Goal: Information Seeking & Learning: Learn about a topic

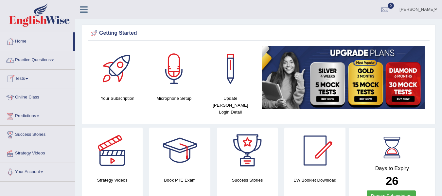
click at [47, 57] on link "Practice Questions" at bounding box center [37, 59] width 75 height 16
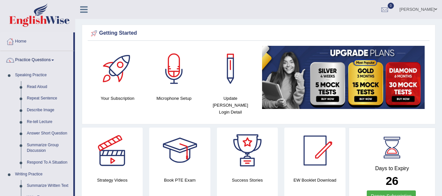
click at [172, 34] on div "Getting Started" at bounding box center [258, 33] width 339 height 10
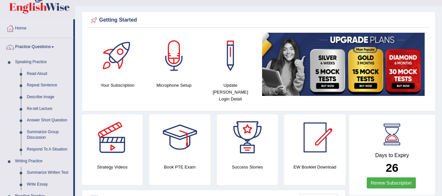
scroll to position [15, 0]
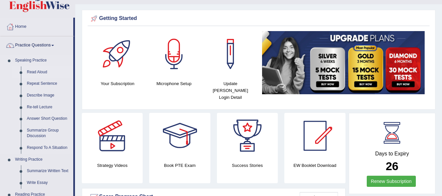
click at [44, 68] on link "Read Aloud" at bounding box center [48, 72] width 49 height 12
click at [45, 72] on link "Read Aloud" at bounding box center [48, 72] width 49 height 12
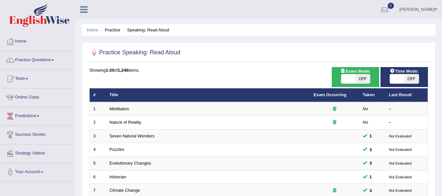
click at [401, 80] on span at bounding box center [397, 78] width 14 height 9
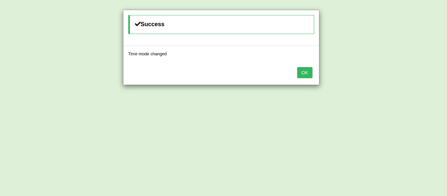
click at [305, 72] on button "OK" at bounding box center [304, 72] width 15 height 11
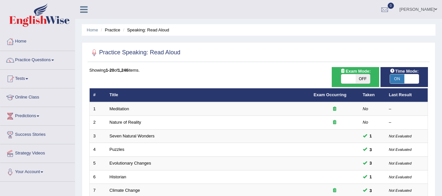
click at [395, 78] on span "ON" at bounding box center [397, 78] width 14 height 9
checkbox input "false"
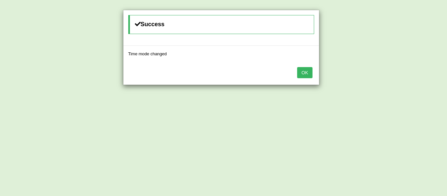
click at [301, 74] on button "OK" at bounding box center [304, 72] width 15 height 11
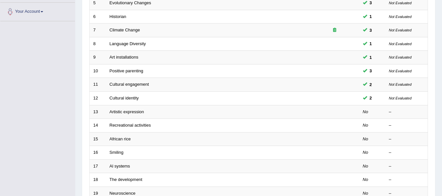
scroll to position [161, 0]
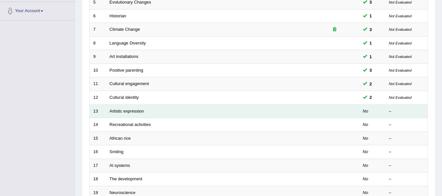
click at [315, 111] on td at bounding box center [334, 111] width 49 height 14
click at [136, 110] on link "Artistic expression" at bounding box center [127, 111] width 34 height 5
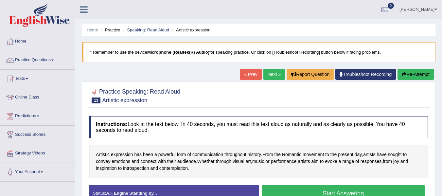
click at [147, 29] on link "Speaking: Read Aloud" at bounding box center [148, 29] width 42 height 5
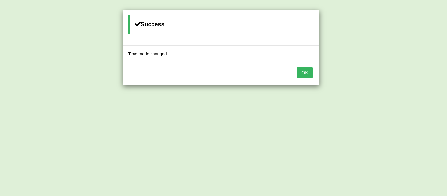
click at [309, 77] on button "OK" at bounding box center [304, 72] width 15 height 11
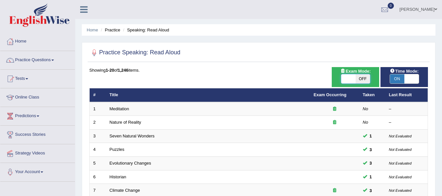
click at [354, 78] on span at bounding box center [348, 78] width 14 height 9
click at [363, 78] on span "OFF" at bounding box center [363, 78] width 14 height 9
checkbox input "true"
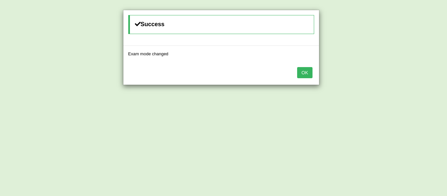
click at [307, 77] on button "OK" at bounding box center [304, 72] width 15 height 11
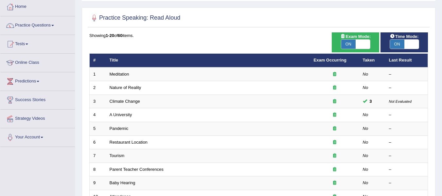
scroll to position [36, 0]
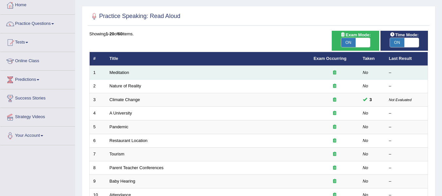
click at [303, 74] on td "Meditation" at bounding box center [208, 73] width 204 height 14
click at [124, 73] on link "Meditation" at bounding box center [120, 72] width 20 height 5
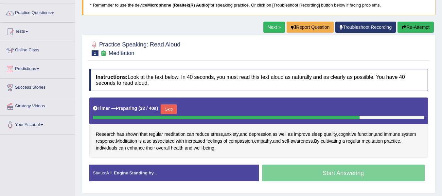
scroll to position [72, 0]
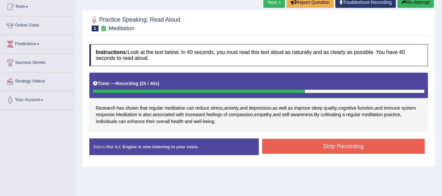
click at [378, 144] on button "Stop Recording" at bounding box center [343, 146] width 163 height 15
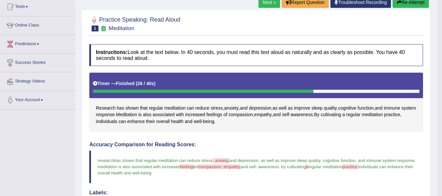
click at [378, 144] on h4 "Accuracy Comparison for Reading Scores:" at bounding box center [256, 145] width 334 height 6
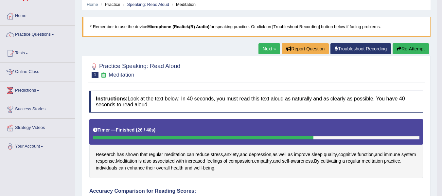
scroll to position [0, 0]
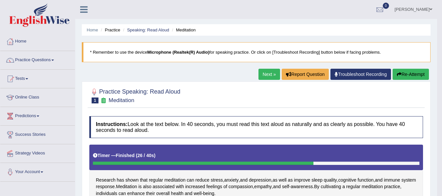
click at [404, 73] on button "Re-Attempt" at bounding box center [410, 74] width 36 height 11
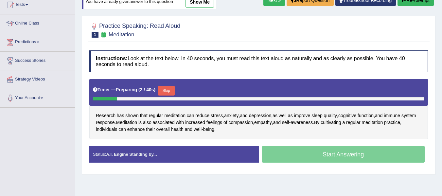
click at [169, 90] on button "Skip" at bounding box center [166, 91] width 16 height 10
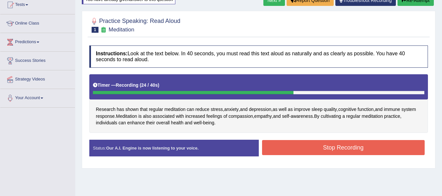
click at [287, 148] on button "Stop Recording" at bounding box center [343, 147] width 163 height 15
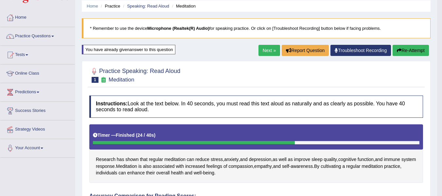
scroll to position [21, 0]
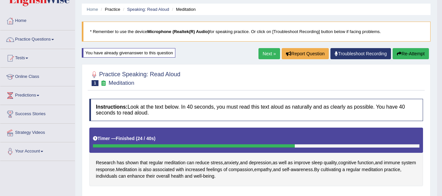
click at [262, 50] on link "Next »" at bounding box center [269, 53] width 22 height 11
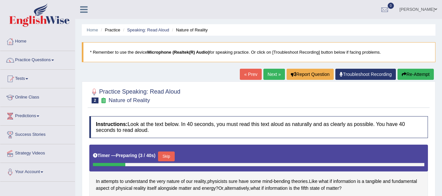
scroll to position [54, 0]
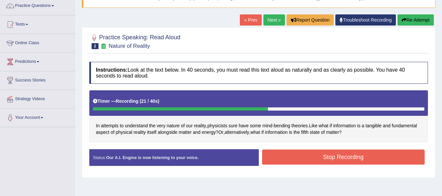
click at [370, 158] on button "Stop Recording" at bounding box center [343, 156] width 163 height 15
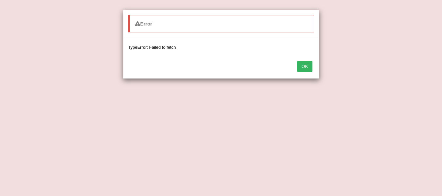
click at [306, 70] on button "OK" at bounding box center [304, 66] width 15 height 11
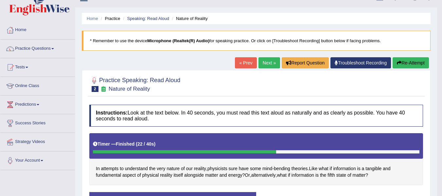
scroll to position [32, 0]
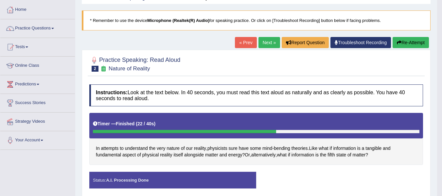
click at [403, 41] on button "Re-Attempt" at bounding box center [410, 42] width 36 height 11
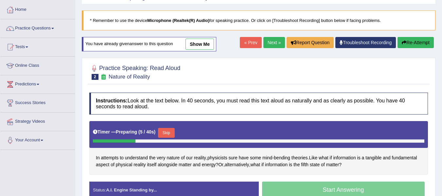
click at [173, 130] on button "Skip" at bounding box center [166, 133] width 16 height 10
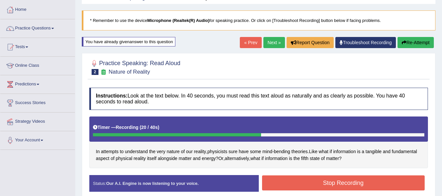
click at [281, 177] on button "Stop Recording" at bounding box center [343, 182] width 163 height 15
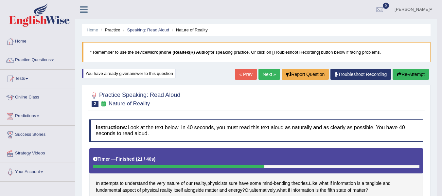
click at [259, 71] on link "Next »" at bounding box center [269, 74] width 22 height 11
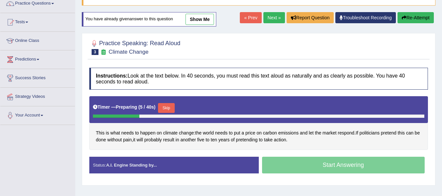
scroll to position [57, 0]
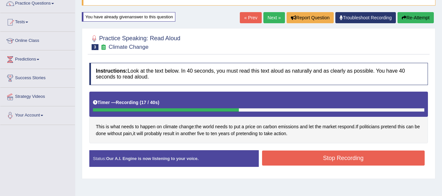
click at [384, 152] on button "Stop Recording" at bounding box center [343, 157] width 163 height 15
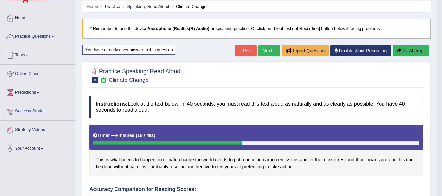
scroll to position [36, 0]
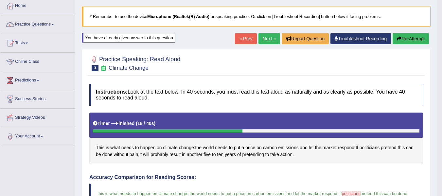
click at [413, 39] on button "Re-Attempt" at bounding box center [410, 38] width 36 height 11
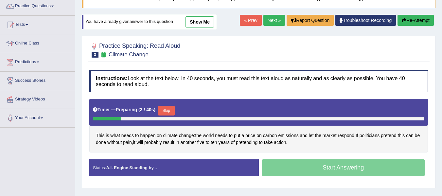
scroll to position [65, 0]
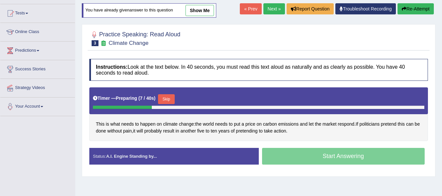
click at [174, 97] on button "Skip" at bounding box center [166, 99] width 16 height 10
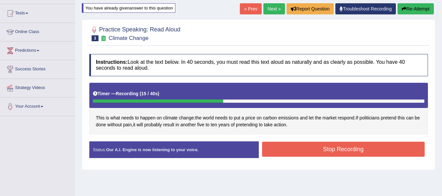
click at [287, 144] on button "Stop Recording" at bounding box center [343, 149] width 163 height 15
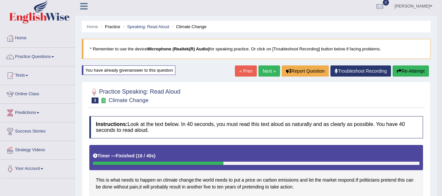
scroll to position [0, 0]
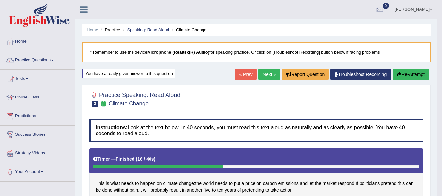
click at [262, 76] on link "Next »" at bounding box center [269, 74] width 22 height 11
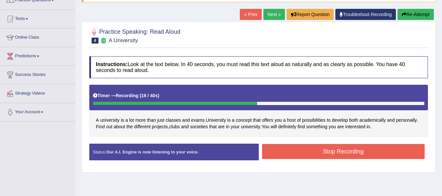
click at [386, 150] on button "Stop Recording" at bounding box center [343, 151] width 163 height 15
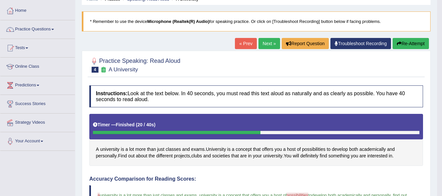
scroll to position [28, 0]
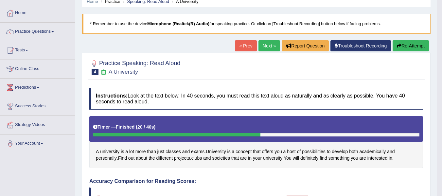
click at [260, 46] on link "Next »" at bounding box center [269, 45] width 22 height 11
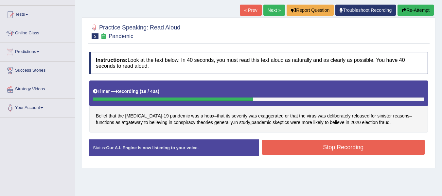
click at [387, 149] on button "Stop Recording" at bounding box center [343, 147] width 163 height 15
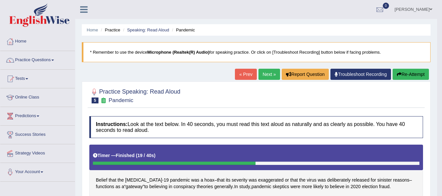
click at [265, 72] on link "Next »" at bounding box center [269, 74] width 22 height 11
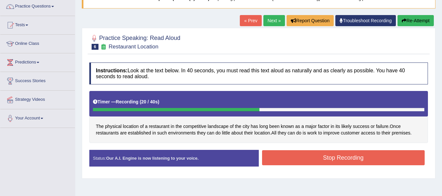
click at [382, 160] on button "Stop Recording" at bounding box center [343, 157] width 163 height 15
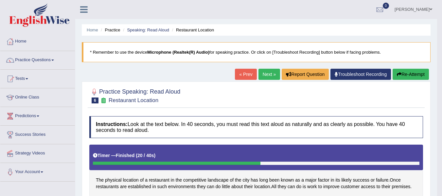
click at [262, 72] on link "Next »" at bounding box center [269, 74] width 22 height 11
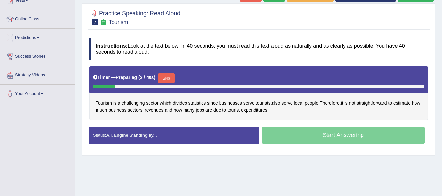
click at [440, 87] on html "Toggle navigation Home Practice Questions Speaking Practice Read Aloud Repeat S…" at bounding box center [221, 20] width 442 height 196
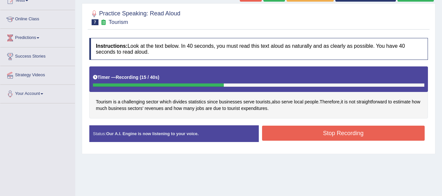
click at [365, 136] on button "Stop Recording" at bounding box center [343, 133] width 163 height 15
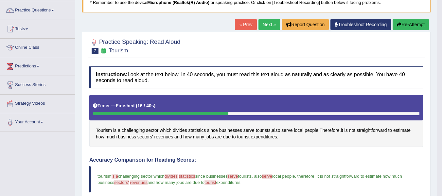
scroll to position [43, 0]
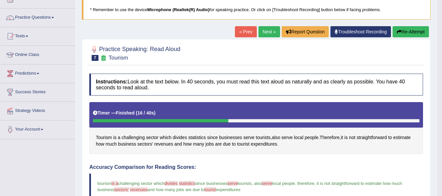
click at [406, 33] on button "Re-Attempt" at bounding box center [410, 31] width 36 height 11
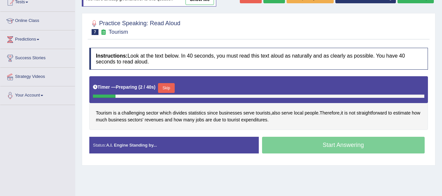
click at [165, 87] on button "Skip" at bounding box center [166, 88] width 16 height 10
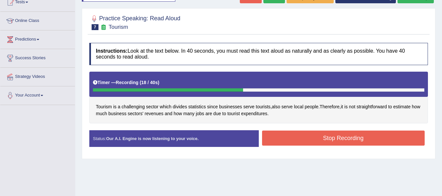
click at [305, 137] on button "Stop Recording" at bounding box center [343, 138] width 163 height 15
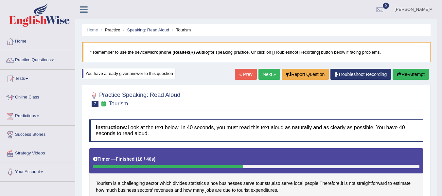
click at [263, 71] on link "Next »" at bounding box center [269, 74] width 22 height 11
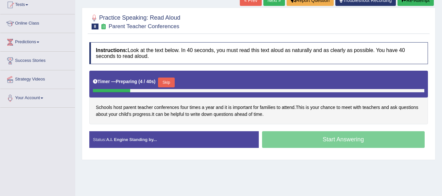
scroll to position [89, 0]
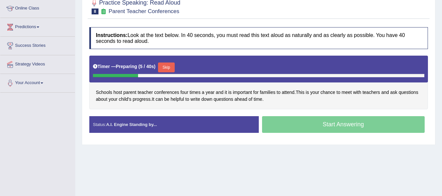
drag, startPoint x: 446, startPoint y: 62, endPoint x: 446, endPoint y: 110, distance: 47.8
click at [442, 107] on html "Toggle navigation Home Practice Questions Speaking Practice Read Aloud Repeat S…" at bounding box center [221, 9] width 442 height 196
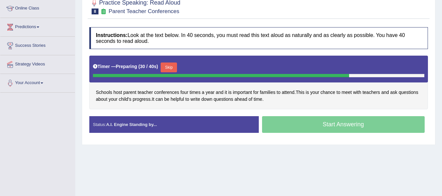
click at [174, 68] on button "Skip" at bounding box center [169, 67] width 16 height 10
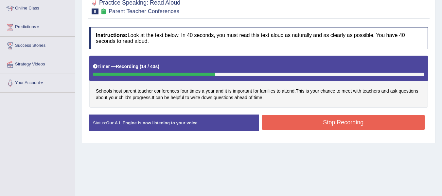
click at [320, 122] on button "Stop Recording" at bounding box center [343, 122] width 163 height 15
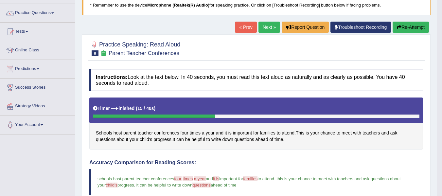
scroll to position [50, 0]
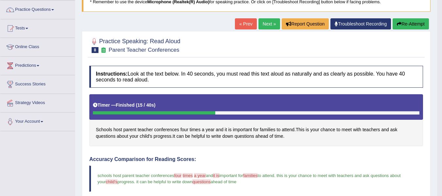
click at [412, 23] on button "Re-Attempt" at bounding box center [410, 23] width 36 height 11
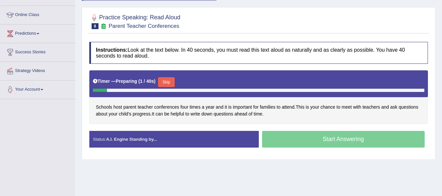
click at [173, 79] on button "Skip" at bounding box center [166, 82] width 16 height 10
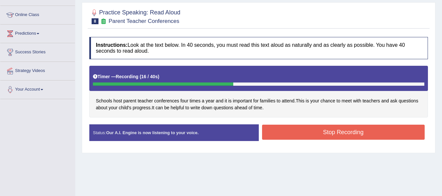
click at [293, 135] on button "Stop Recording" at bounding box center [343, 132] width 163 height 15
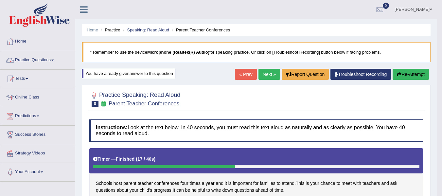
click at [47, 61] on link "Practice Questions" at bounding box center [37, 59] width 75 height 16
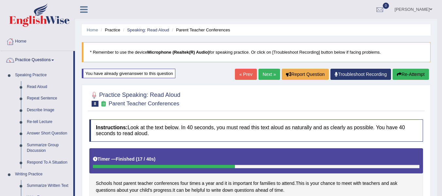
click at [267, 71] on link "Next »" at bounding box center [269, 74] width 22 height 11
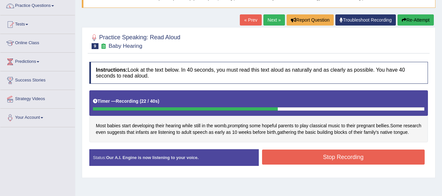
click at [383, 165] on button "Stop Recording" at bounding box center [343, 156] width 163 height 15
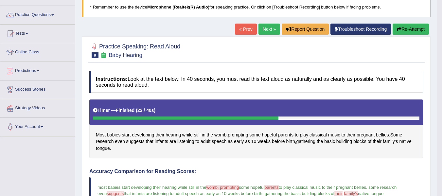
scroll to position [37, 0]
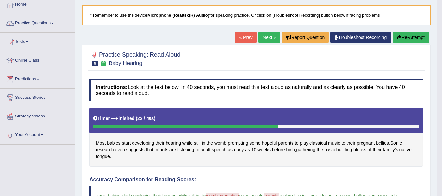
click at [407, 32] on button "Re-Attempt" at bounding box center [410, 37] width 36 height 11
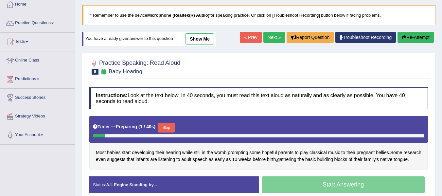
click at [170, 126] on button "Skip" at bounding box center [166, 128] width 16 height 10
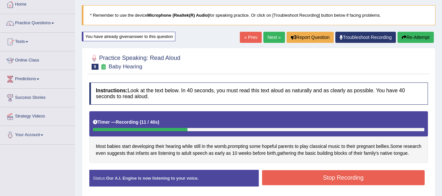
click at [406, 39] on button "Re-Attempt" at bounding box center [415, 37] width 36 height 11
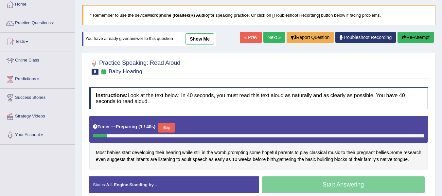
scroll to position [37, 0]
click at [165, 128] on button "Skip" at bounding box center [166, 128] width 16 height 10
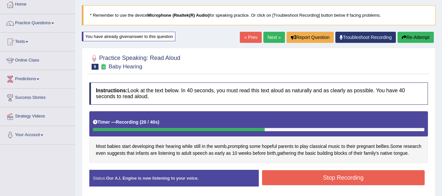
click at [312, 180] on button "Stop Recording" at bounding box center [343, 177] width 163 height 15
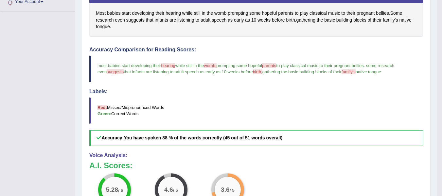
scroll to position [0, 0]
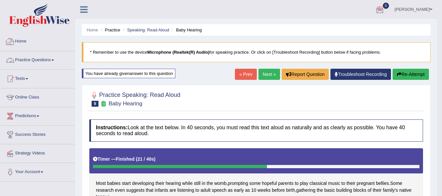
click at [50, 61] on link "Practice Questions" at bounding box center [37, 59] width 75 height 16
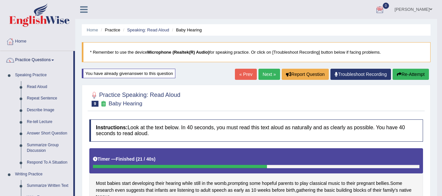
click at [50, 61] on link "Practice Questions" at bounding box center [36, 59] width 73 height 16
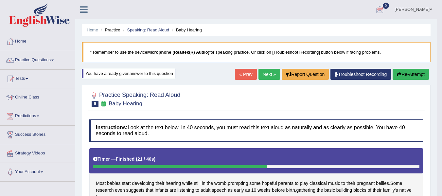
click at [260, 71] on link "Next »" at bounding box center [269, 74] width 22 height 11
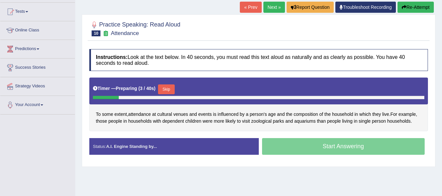
scroll to position [68, 0]
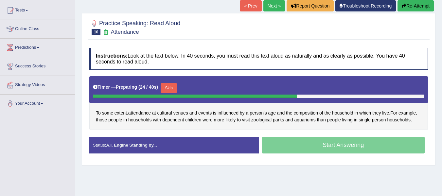
click at [171, 88] on button "Skip" at bounding box center [169, 88] width 16 height 10
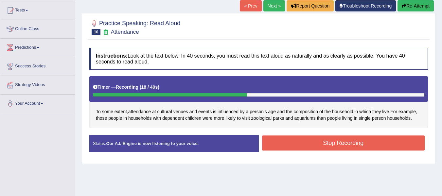
click at [330, 145] on button "Stop Recording" at bounding box center [343, 142] width 163 height 15
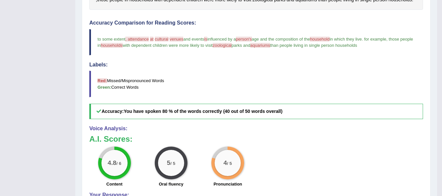
scroll to position [0, 0]
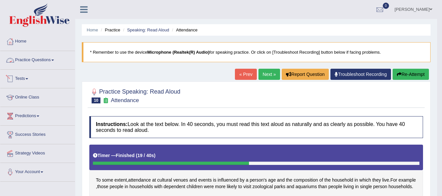
click at [55, 55] on link "Practice Questions" at bounding box center [37, 59] width 75 height 16
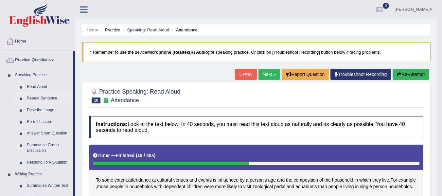
click at [54, 95] on link "Repeat Sentence" at bounding box center [48, 99] width 49 height 12
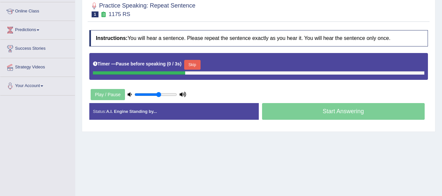
drag, startPoint x: 150, startPoint y: 93, endPoint x: 158, endPoint y: 95, distance: 8.1
type input "0.6"
click at [158, 95] on input "range" at bounding box center [155, 94] width 43 height 5
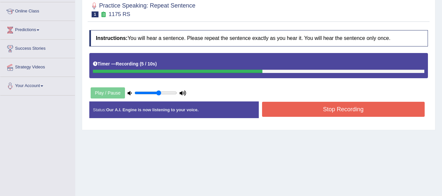
click at [327, 105] on button "Stop Recording" at bounding box center [343, 109] width 163 height 15
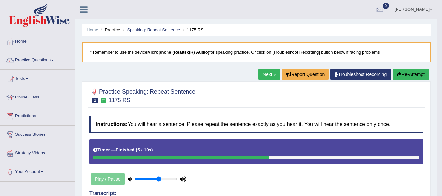
click at [269, 72] on link "Next »" at bounding box center [269, 74] width 22 height 11
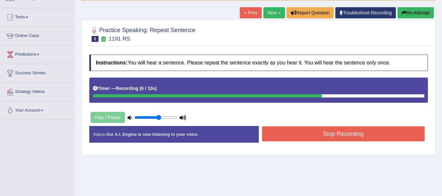
click at [331, 134] on button "Stop Recording" at bounding box center [343, 133] width 163 height 15
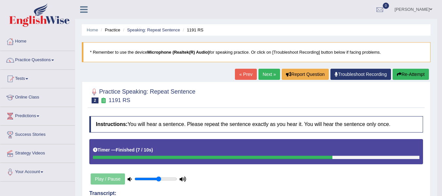
click at [268, 75] on link "Next »" at bounding box center [269, 74] width 22 height 11
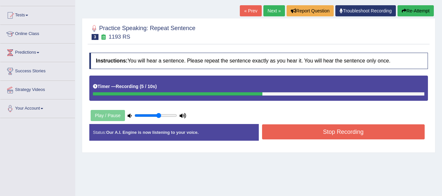
click at [359, 133] on button "Stop Recording" at bounding box center [343, 131] width 163 height 15
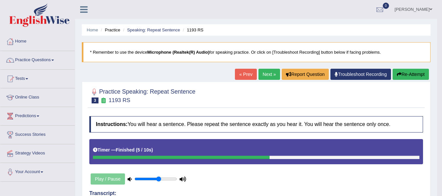
click at [269, 76] on link "Next »" at bounding box center [269, 74] width 22 height 11
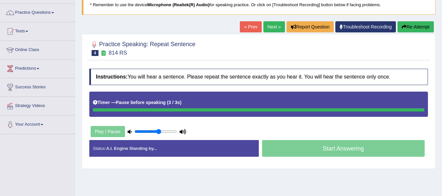
click at [408, 24] on button "Re-Attempt" at bounding box center [415, 26] width 36 height 11
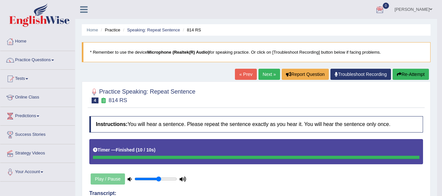
click at [267, 70] on link "Next »" at bounding box center [269, 74] width 22 height 11
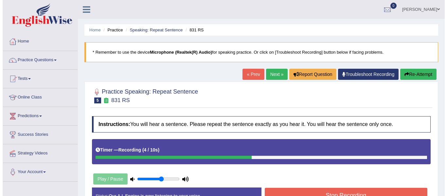
scroll to position [38, 0]
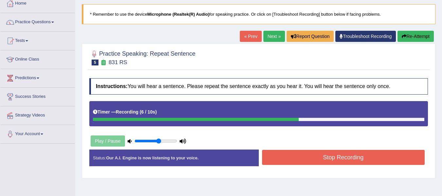
click at [362, 157] on button "Stop Recording" at bounding box center [343, 157] width 163 height 15
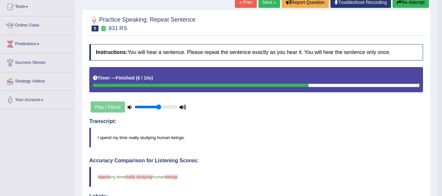
scroll to position [67, 0]
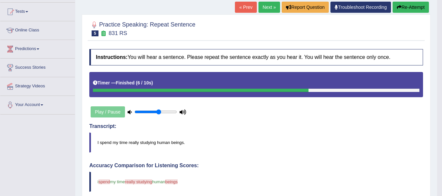
drag, startPoint x: 446, startPoint y: 69, endPoint x: 435, endPoint y: 103, distance: 36.0
click at [263, 10] on link "Next »" at bounding box center [269, 7] width 22 height 11
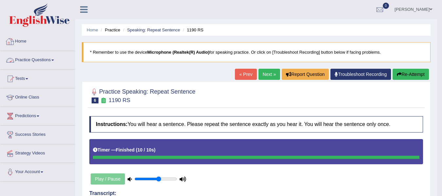
click at [45, 59] on link "Practice Questions" at bounding box center [37, 59] width 75 height 16
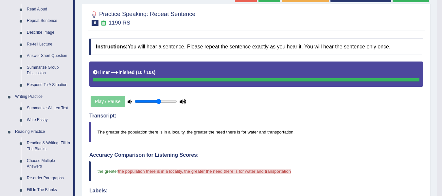
scroll to position [89, 0]
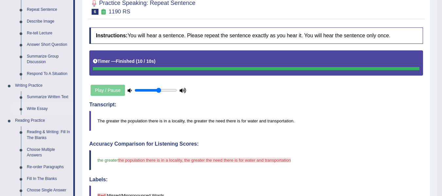
click at [37, 109] on link "Write Essay" at bounding box center [48, 109] width 49 height 12
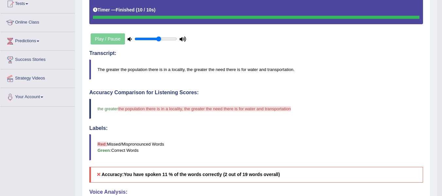
scroll to position [334, 0]
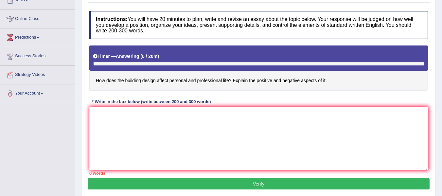
click at [442, 99] on html "Toggle navigation Home Practice Questions Speaking Practice Read Aloud Repeat S…" at bounding box center [221, 20] width 442 height 196
click at [203, 113] on textarea at bounding box center [258, 138] width 339 height 63
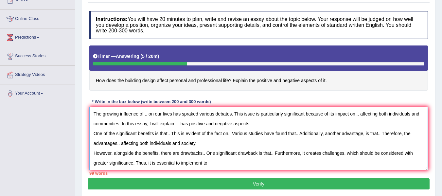
click at [213, 163] on textarea "The growing influence of .. on our lives has spraked various debates. This issu…" at bounding box center [258, 138] width 339 height 63
click at [148, 116] on textarea "The growing influence of .. on our lives has spraked various debates. This issu…" at bounding box center [258, 138] width 339 height 63
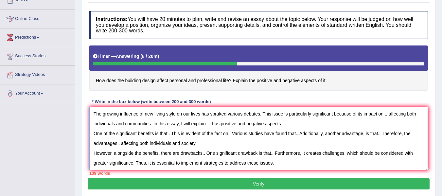
click at [384, 116] on textarea "The growing influence of new living style on our lives has spraked various deba…" at bounding box center [258, 138] width 339 height 63
click at [176, 115] on textarea "The growing influence of new living style on our lives has spraked various deba…" at bounding box center [258, 138] width 339 height 63
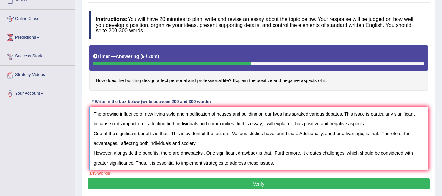
click at [144, 125] on textarea "The growing influence of new living style and modification of houses and buildi…" at bounding box center [258, 138] width 339 height 63
click at [162, 127] on textarea "The growing influence of new living style and modification of houses and buildi…" at bounding box center [258, 138] width 339 height 63
click at [175, 126] on textarea "The growing influence of new living style and modification of houses and buildi…" at bounding box center [258, 138] width 339 height 63
click at [317, 126] on textarea "The growing influence of new living style and modification of houses and buildi…" at bounding box center [258, 138] width 339 height 63
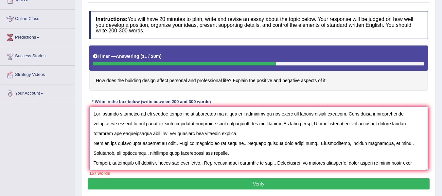
click at [145, 136] on textarea at bounding box center [258, 138] width 339 height 63
click at [160, 135] on textarea at bounding box center [258, 138] width 339 height 63
click at [169, 146] on textarea at bounding box center [258, 138] width 339 height 63
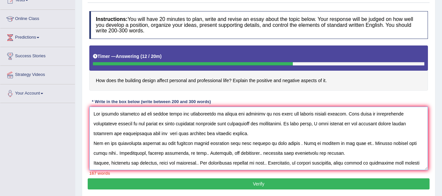
click at [267, 141] on textarea at bounding box center [258, 138] width 339 height 63
click at [311, 144] on textarea at bounding box center [258, 138] width 339 height 63
click at [297, 143] on textarea at bounding box center [258, 138] width 339 height 63
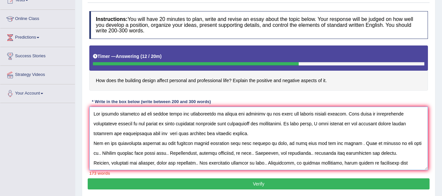
click at [339, 146] on textarea at bounding box center [258, 138] width 339 height 63
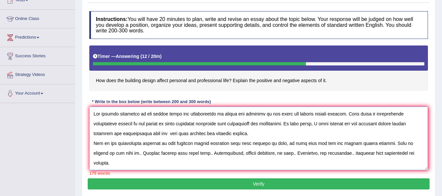
click at [106, 154] on textarea at bounding box center [258, 138] width 339 height 63
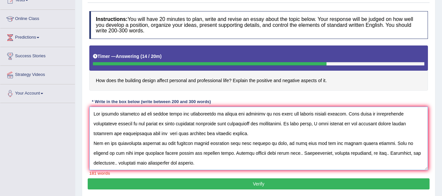
click at [263, 154] on textarea at bounding box center [258, 138] width 339 height 63
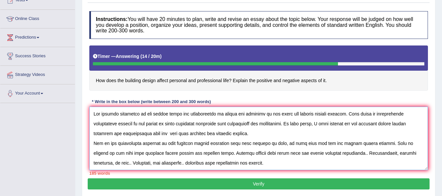
click at [272, 154] on textarea at bounding box center [258, 138] width 339 height 63
click at [345, 156] on textarea at bounding box center [258, 138] width 339 height 63
click at [101, 164] on textarea at bounding box center [258, 138] width 339 height 63
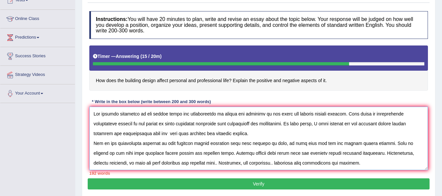
click at [175, 164] on textarea at bounding box center [258, 138] width 339 height 63
click at [228, 164] on textarea at bounding box center [258, 138] width 339 height 63
click at [232, 164] on textarea at bounding box center [258, 138] width 339 height 63
click at [230, 164] on textarea at bounding box center [258, 138] width 339 height 63
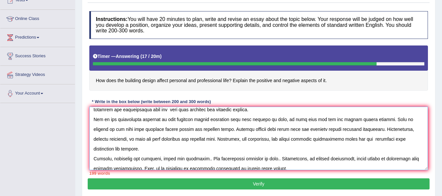
scroll to position [30, 0]
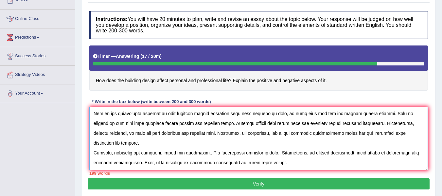
click at [203, 143] on textarea at bounding box center [258, 138] width 339 height 63
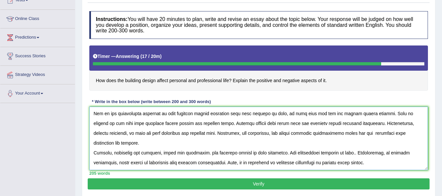
click at [350, 145] on textarea at bounding box center [258, 138] width 339 height 63
click at [398, 143] on textarea at bounding box center [258, 138] width 339 height 63
click at [414, 144] on textarea at bounding box center [258, 138] width 339 height 63
click at [108, 152] on textarea at bounding box center [258, 138] width 339 height 63
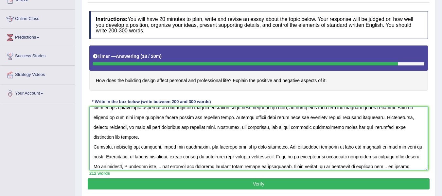
scroll to position [49, 0]
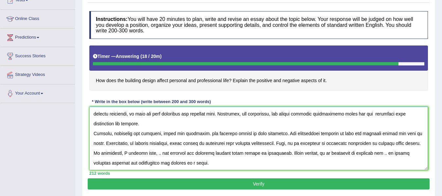
click at [155, 155] on textarea at bounding box center [258, 138] width 339 height 63
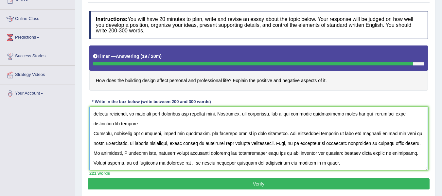
click at [190, 164] on textarea at bounding box center [258, 138] width 339 height 63
type textarea "The growing influence of new living style and modification of houses and buildi…"
click at [358, 182] on button "Verify" at bounding box center [259, 183] width 342 height 11
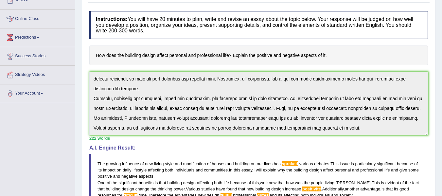
click at [442, 116] on html "Toggle navigation Home Practice Questions Speaking Practice Read Aloud Repeat S…" at bounding box center [221, 20] width 442 height 196
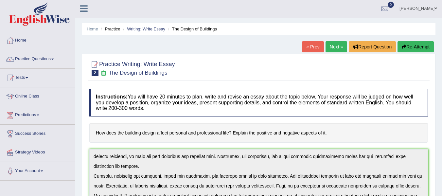
scroll to position [0, 0]
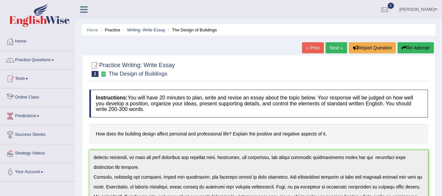
click at [37, 98] on link "Online Class" at bounding box center [37, 96] width 75 height 16
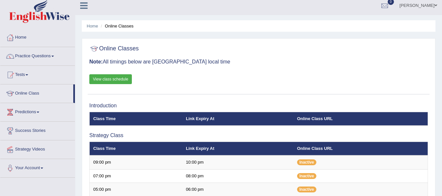
click at [442, 60] on html "Toggle navigation Home Practice Questions Speaking Practice Read Aloud Repeat S…" at bounding box center [221, 94] width 442 height 196
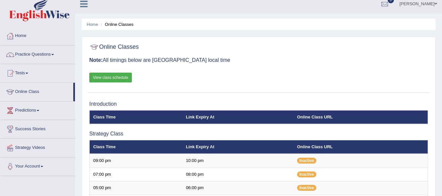
click at [125, 78] on link "View class schedule" at bounding box center [110, 78] width 43 height 10
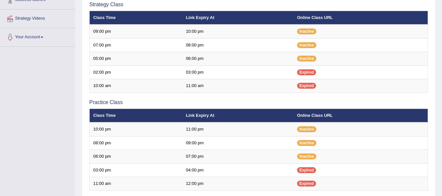
scroll to position [133, 0]
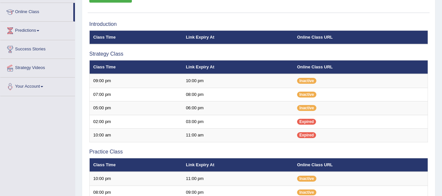
scroll to position [87, 0]
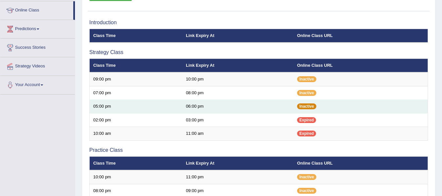
click at [305, 106] on span "Inactive" at bounding box center [306, 106] width 19 height 6
click at [292, 105] on td "06:00 pm" at bounding box center [237, 107] width 111 height 14
click at [302, 107] on span "Inactive" at bounding box center [306, 106] width 19 height 6
click at [310, 107] on span "Inactive" at bounding box center [306, 106] width 19 height 6
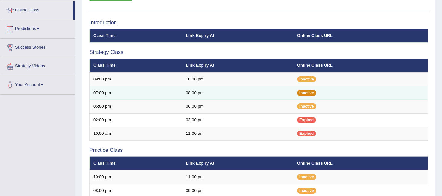
click at [304, 91] on span "Inactive" at bounding box center [306, 93] width 19 height 6
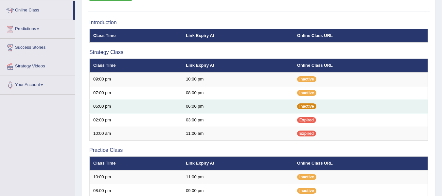
click at [312, 106] on span "Inactive" at bounding box center [306, 106] width 19 height 6
click at [341, 107] on td "Inactive" at bounding box center [360, 107] width 134 height 14
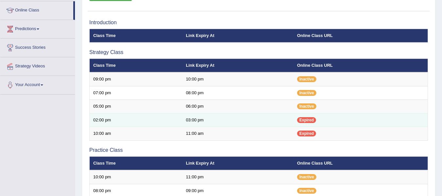
click at [307, 121] on span "Expired" at bounding box center [306, 120] width 19 height 6
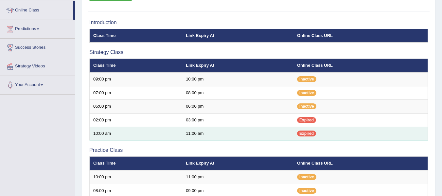
click at [298, 130] on td "Expired" at bounding box center [360, 134] width 134 height 14
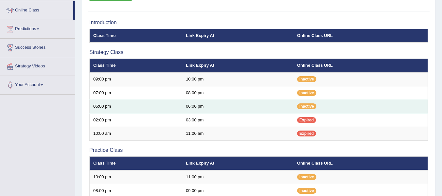
click at [163, 107] on td "05:00 pm" at bounding box center [136, 107] width 93 height 14
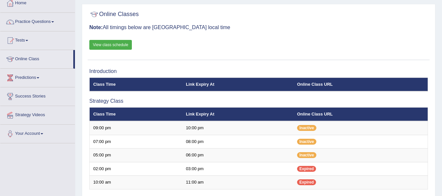
scroll to position [28, 0]
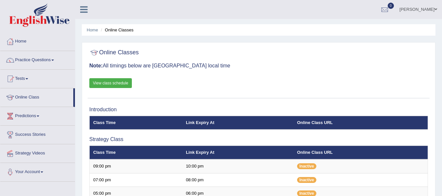
click at [18, 153] on link "Strategy Videos" at bounding box center [37, 152] width 75 height 16
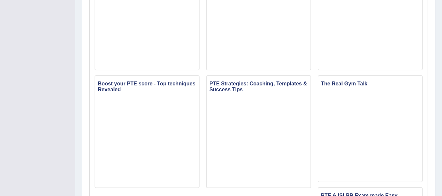
scroll to position [361, 0]
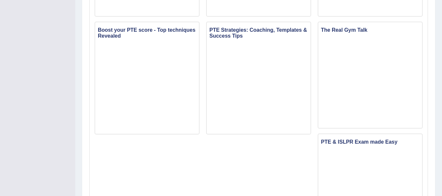
drag, startPoint x: 446, startPoint y: 32, endPoint x: 425, endPoint y: 127, distance: 96.6
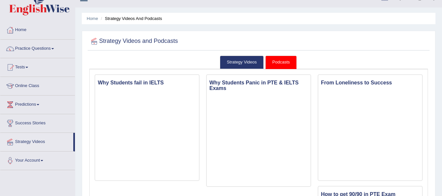
scroll to position [0, 0]
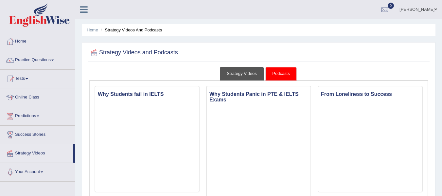
click at [244, 72] on link "Strategy Videos" at bounding box center [242, 73] width 44 height 13
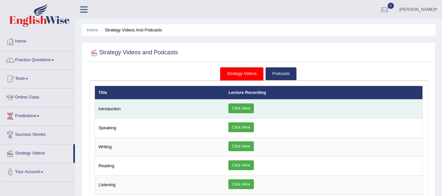
click at [236, 106] on link "Click Here" at bounding box center [240, 108] width 25 height 10
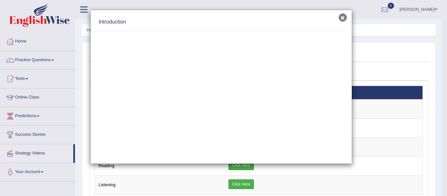
click at [341, 19] on button "×" at bounding box center [343, 17] width 8 height 8
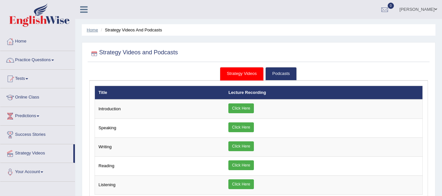
click at [89, 30] on link "Home" at bounding box center [92, 29] width 11 height 5
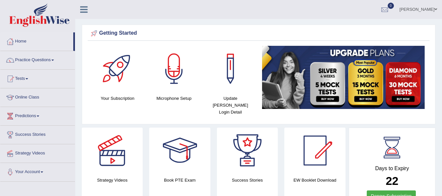
click at [22, 97] on link "Online Class" at bounding box center [37, 96] width 75 height 16
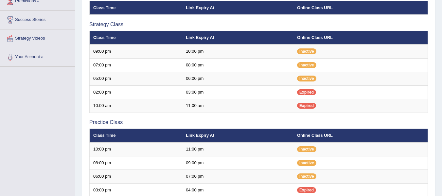
scroll to position [90, 0]
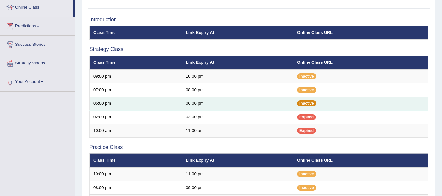
click at [312, 103] on span "Inactive" at bounding box center [306, 103] width 19 height 6
click at [314, 104] on span "Inactive" at bounding box center [306, 103] width 19 height 6
click at [312, 103] on span "Inactive" at bounding box center [306, 103] width 19 height 6
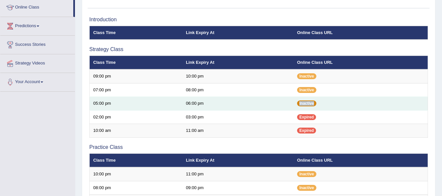
click at [312, 103] on span "Inactive" at bounding box center [306, 103] width 19 height 6
click at [316, 104] on td "Inactive" at bounding box center [360, 104] width 134 height 14
click at [276, 101] on td "06:00 pm" at bounding box center [237, 104] width 111 height 14
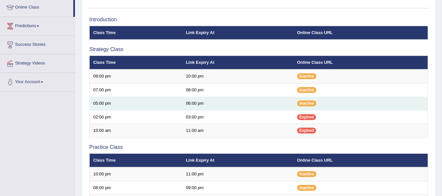
click at [152, 101] on td "05:00 pm" at bounding box center [136, 104] width 93 height 14
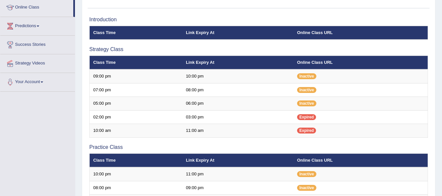
click at [147, 68] on th "Class Time" at bounding box center [136, 63] width 93 height 14
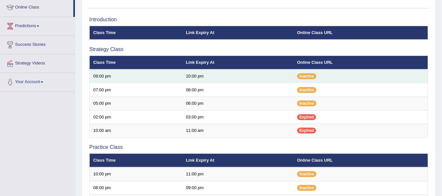
click at [149, 81] on td "09:00 pm" at bounding box center [136, 76] width 93 height 14
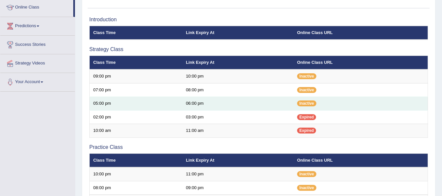
click at [149, 109] on td "05:00 pm" at bounding box center [136, 104] width 93 height 14
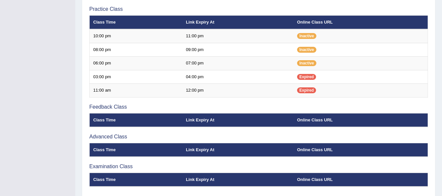
scroll to position [225, 0]
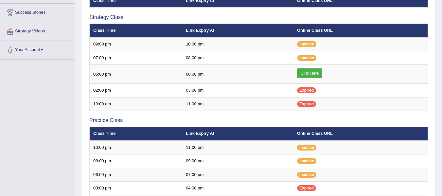
scroll to position [117, 0]
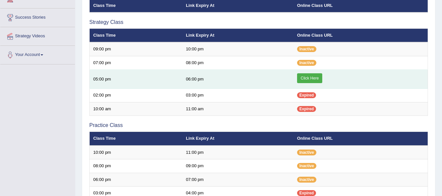
click at [301, 78] on link "Click Here" at bounding box center [309, 78] width 25 height 10
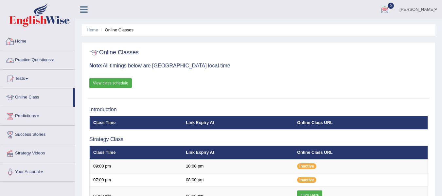
click at [52, 57] on link "Practice Questions" at bounding box center [37, 59] width 75 height 16
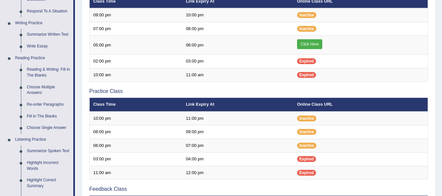
scroll to position [154, 0]
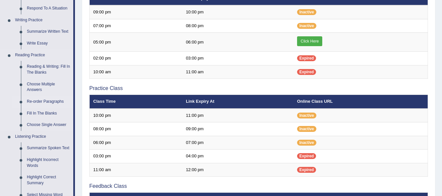
click at [36, 100] on link "Re-order Paragraphs" at bounding box center [48, 102] width 49 height 12
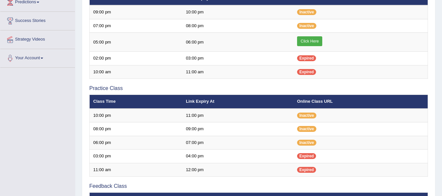
scroll to position [162, 0]
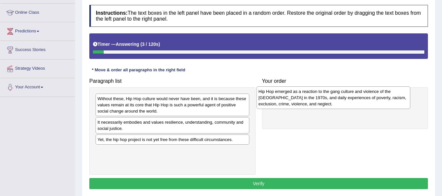
drag, startPoint x: 124, startPoint y: 102, endPoint x: 285, endPoint y: 95, distance: 161.1
click at [285, 95] on div "Hip Hop emerged as a reaction to the gang culture and violence of the [GEOGRAPH…" at bounding box center [333, 97] width 154 height 23
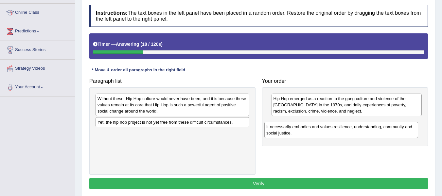
drag, startPoint x: 191, startPoint y: 123, endPoint x: 369, endPoint y: 127, distance: 178.6
click at [369, 127] on div "It necessarily embodies and values resilience, understanding, community and soc…" at bounding box center [341, 130] width 154 height 16
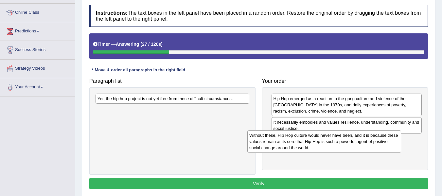
drag, startPoint x: 144, startPoint y: 107, endPoint x: 295, endPoint y: 143, distance: 156.1
click at [295, 143] on div "Without these, Hip Hop culture would never have been, and it is because these v…" at bounding box center [324, 141] width 154 height 23
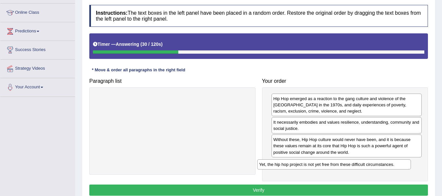
drag, startPoint x: 206, startPoint y: 100, endPoint x: 371, endPoint y: 165, distance: 177.2
click at [371, 165] on div "Yet, the hip hop project is not yet free from these difficult circumstances." at bounding box center [334, 164] width 154 height 10
click at [300, 187] on button "Verify" at bounding box center [258, 189] width 339 height 11
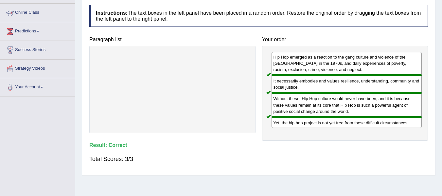
click at [36, 12] on link "Online Class" at bounding box center [37, 12] width 75 height 16
